Goal: Task Accomplishment & Management: Use online tool/utility

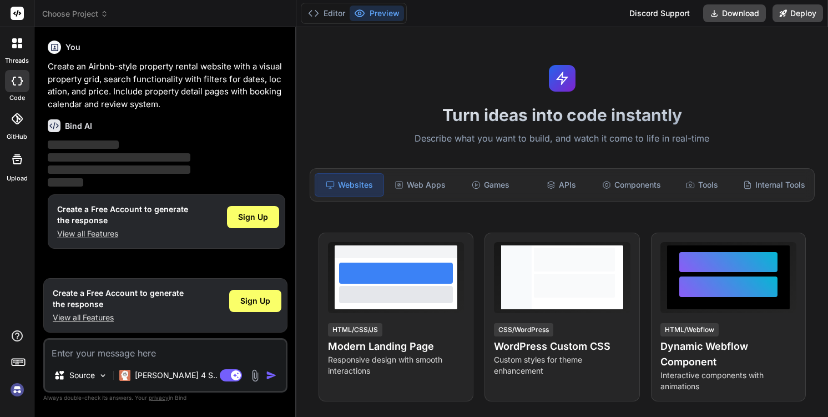
click at [13, 37] on div at bounding box center [17, 43] width 23 height 23
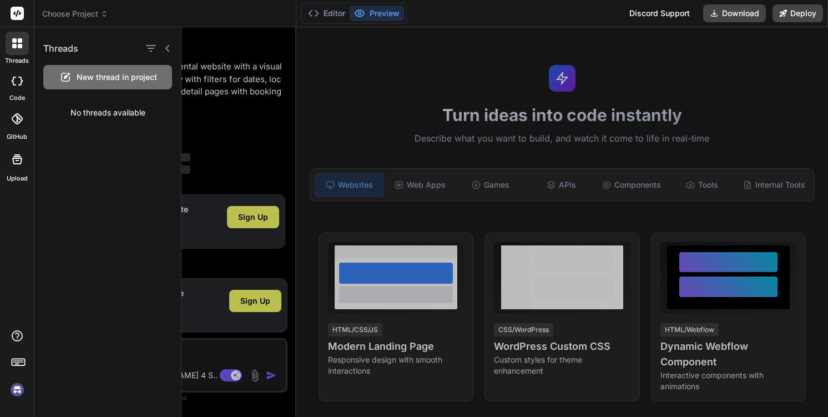
click at [265, 119] on div at bounding box center [505, 222] width 647 height 390
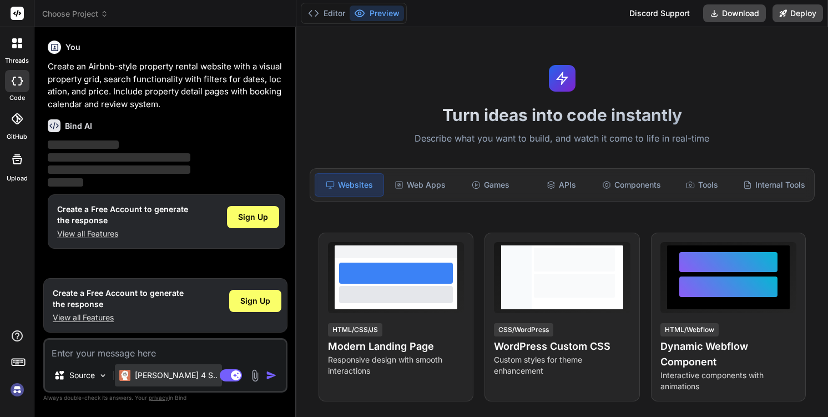
click at [171, 375] on p "[PERSON_NAME] 4 S.." at bounding box center [176, 375] width 83 height 11
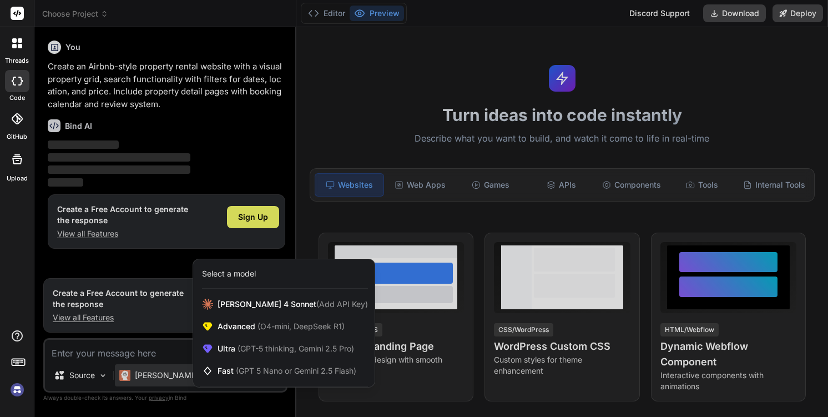
click at [17, 15] on rect at bounding box center [17, 13] width 13 height 13
click at [24, 392] on img at bounding box center [17, 389] width 19 height 19
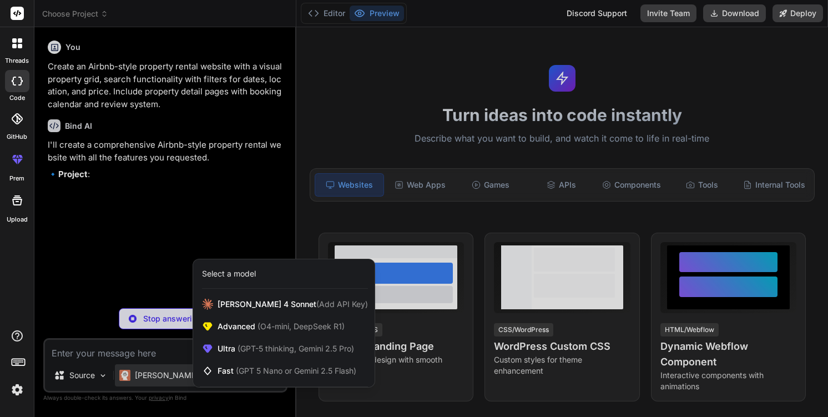
click at [251, 219] on div at bounding box center [414, 208] width 828 height 417
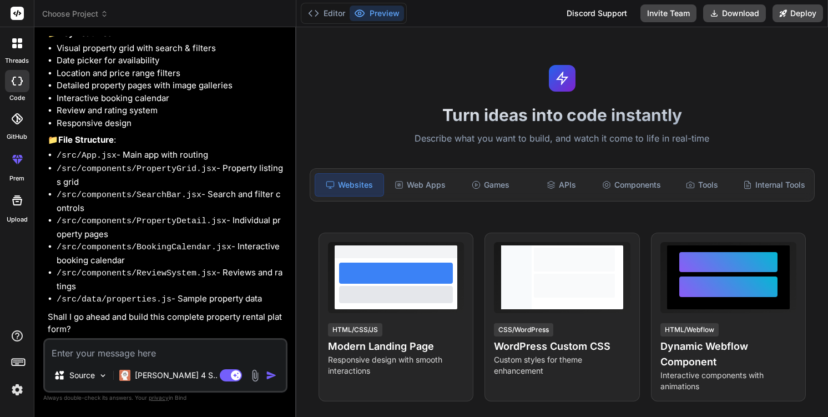
click at [18, 13] on rect at bounding box center [17, 13] width 13 height 13
click at [19, 54] on div at bounding box center [17, 43] width 23 height 23
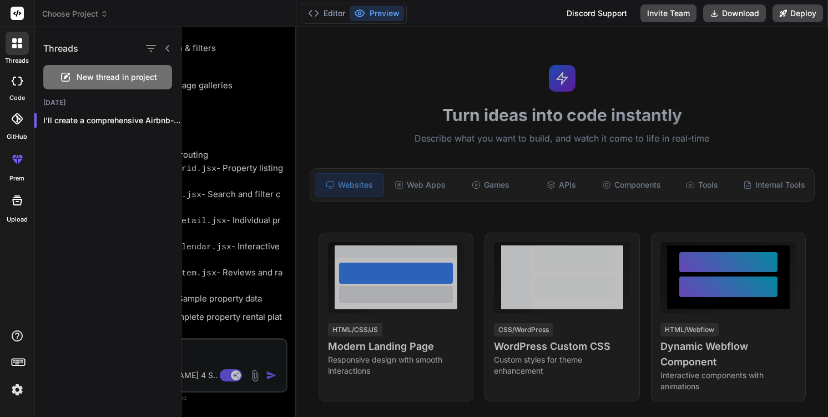
click at [103, 83] on div "New thread in project" at bounding box center [107, 77] width 129 height 24
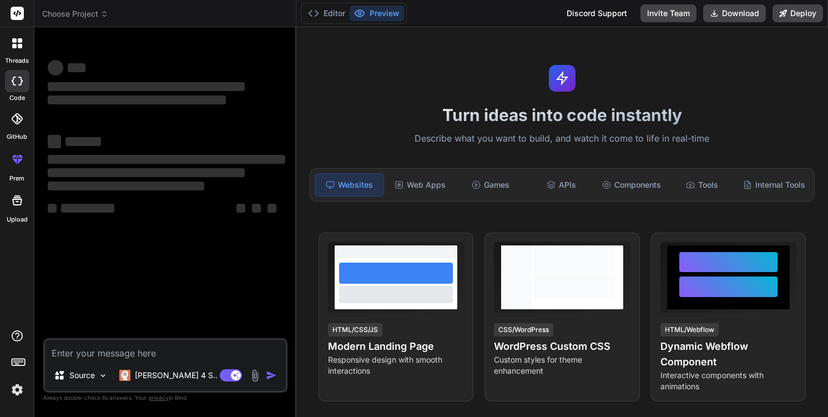
type textarea "x"
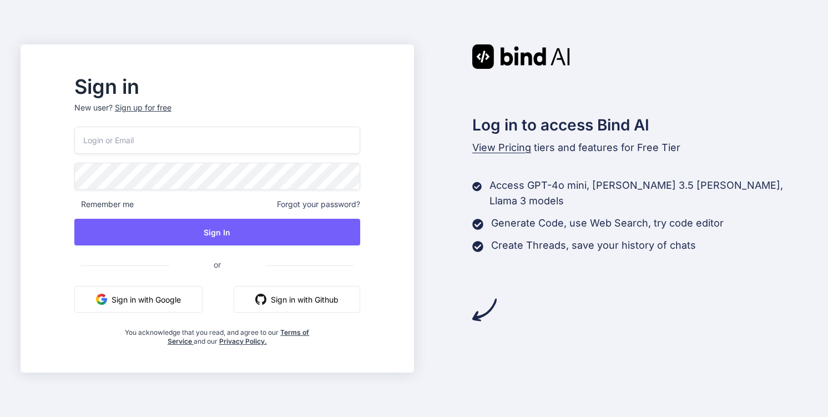
click at [190, 299] on button "Sign in with Google" at bounding box center [138, 299] width 128 height 27
